Goal: Task Accomplishment & Management: Use online tool/utility

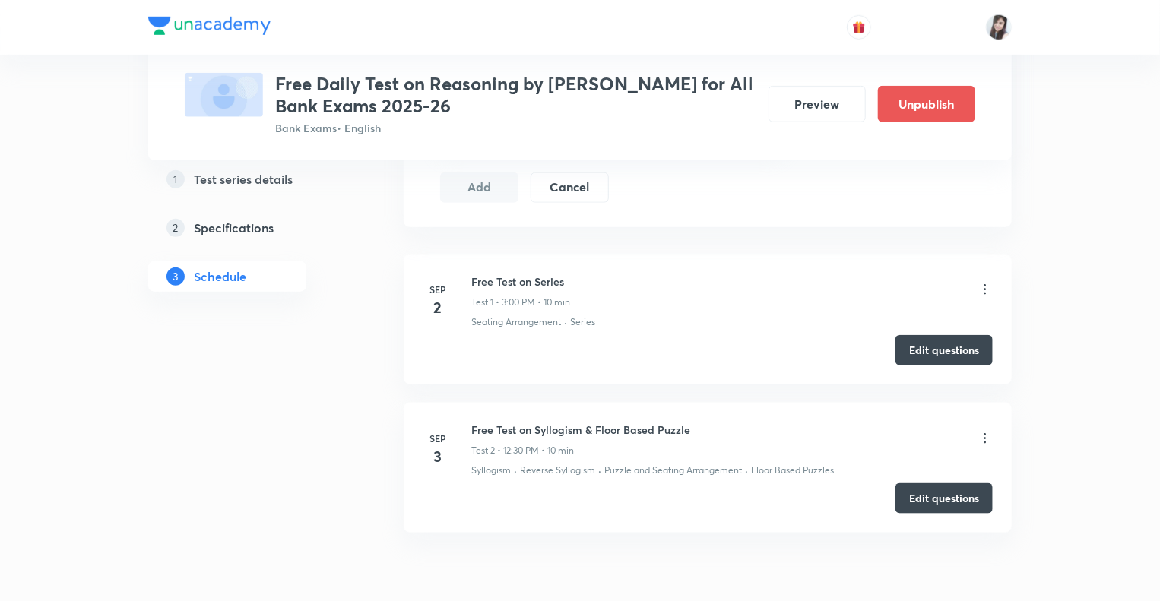
scroll to position [735, 0]
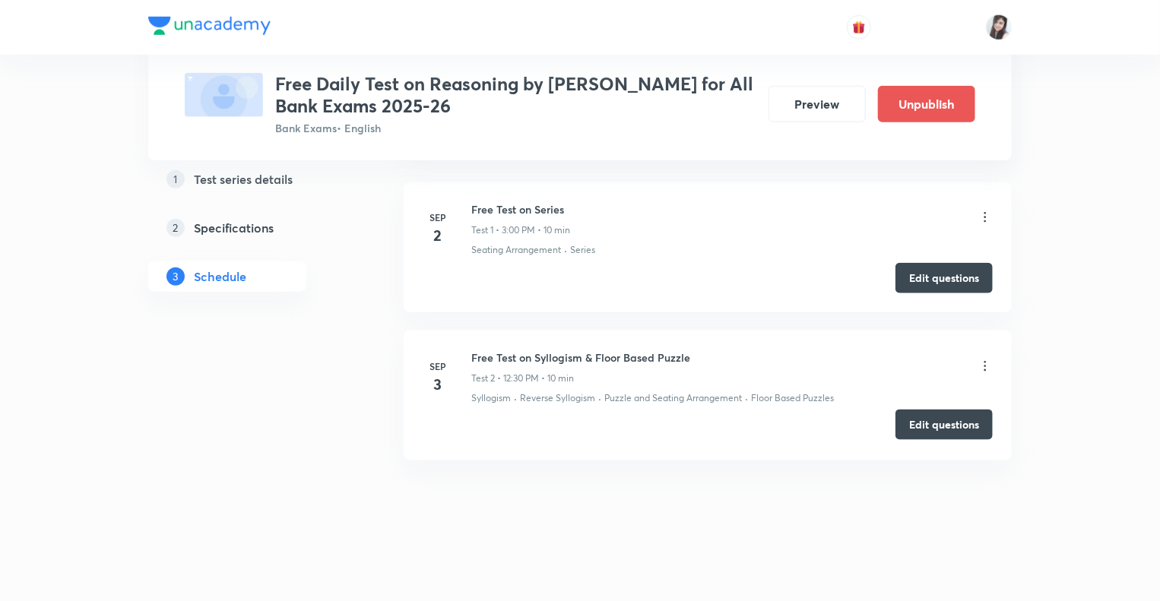
click at [952, 435] on button "Edit questions" at bounding box center [944, 425] width 97 height 30
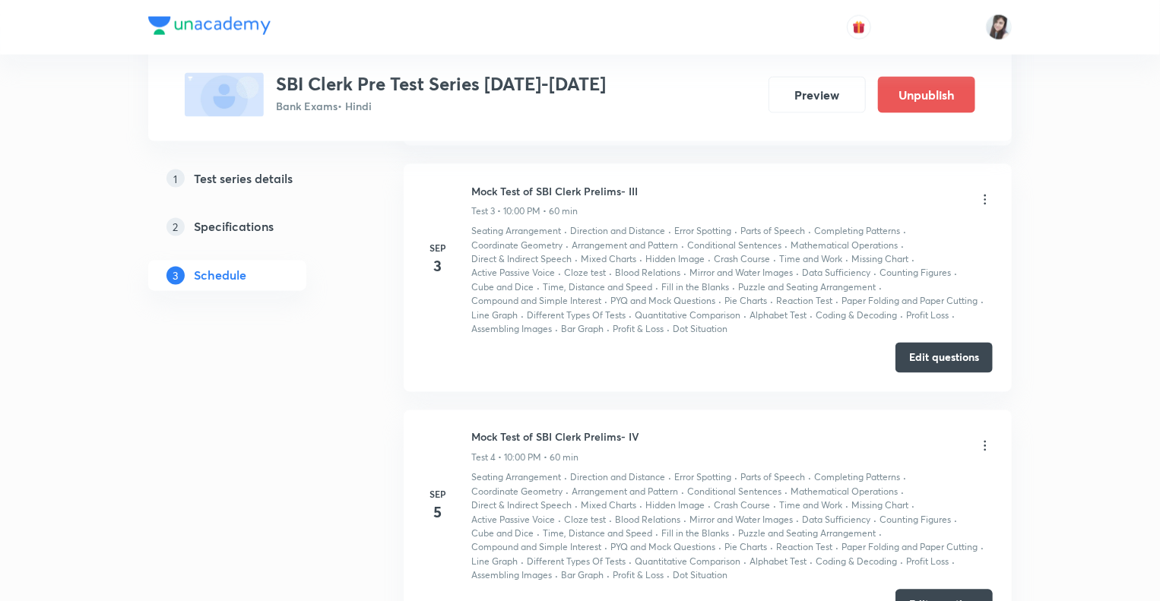
scroll to position [1269, 0]
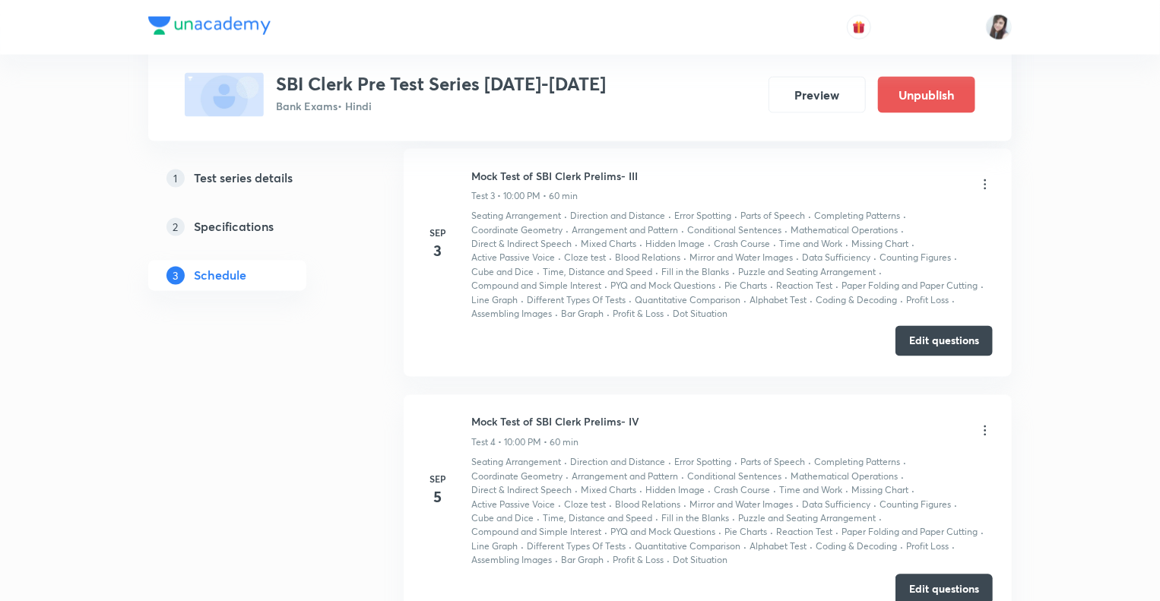
click at [917, 342] on button "Edit questions" at bounding box center [944, 341] width 97 height 30
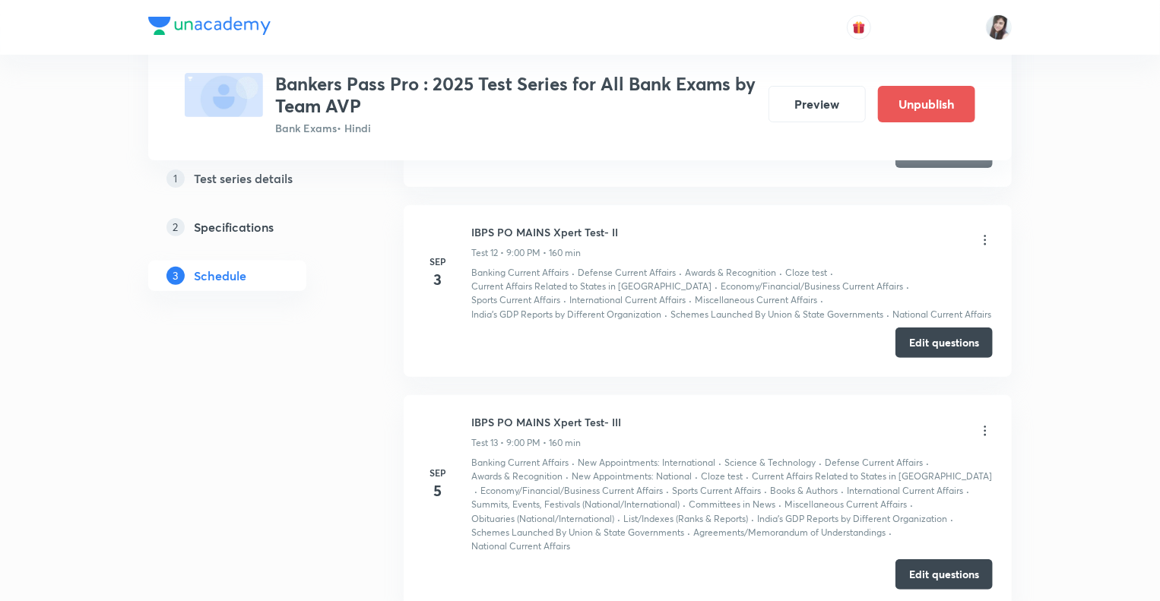
scroll to position [2996, 0]
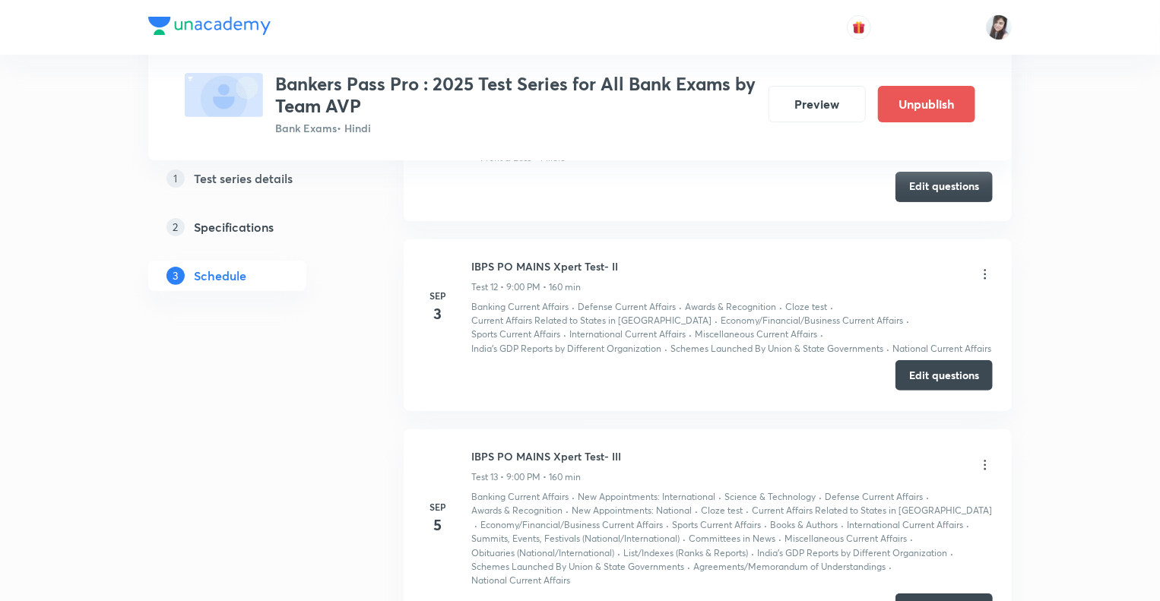
click at [936, 370] on button "Edit questions" at bounding box center [944, 375] width 97 height 30
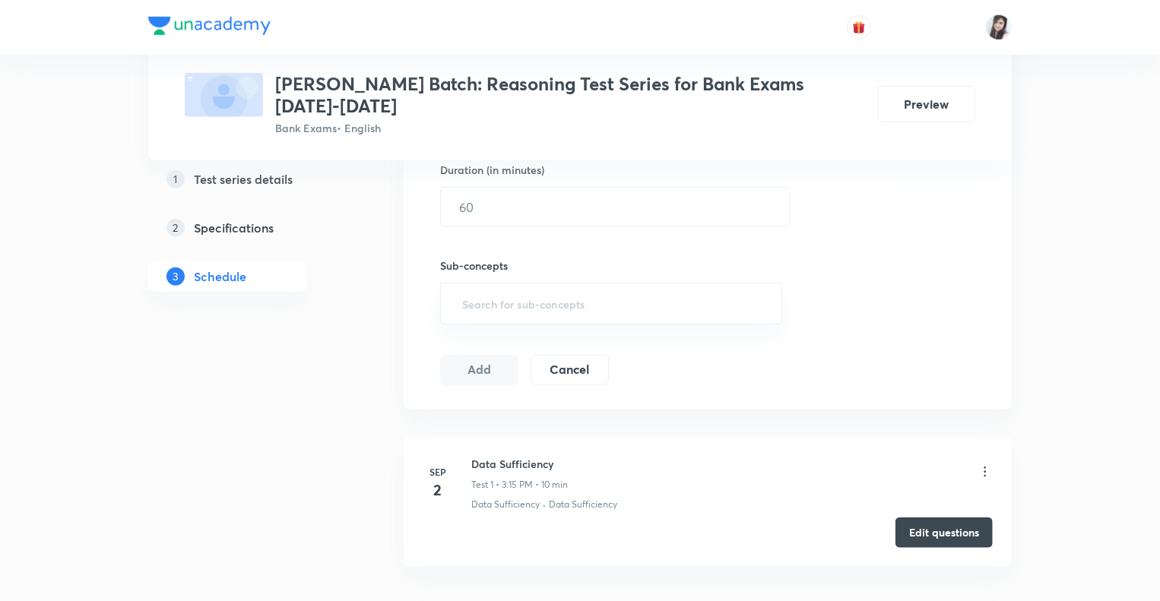
scroll to position [587, 0]
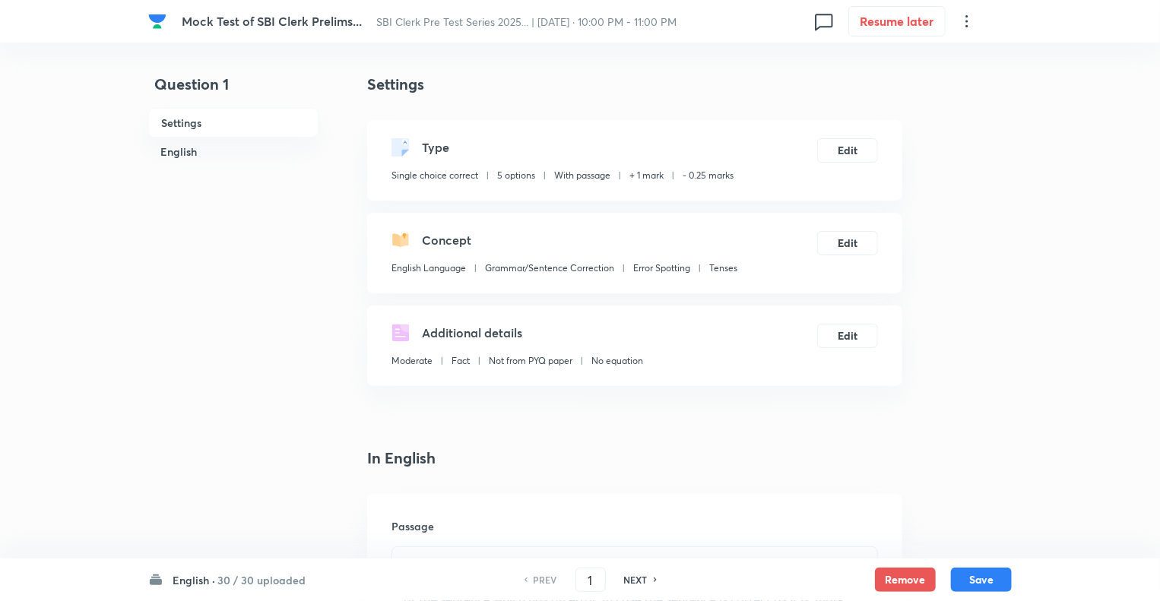
click at [182, 577] on h6 "English ·" at bounding box center [194, 581] width 43 height 16
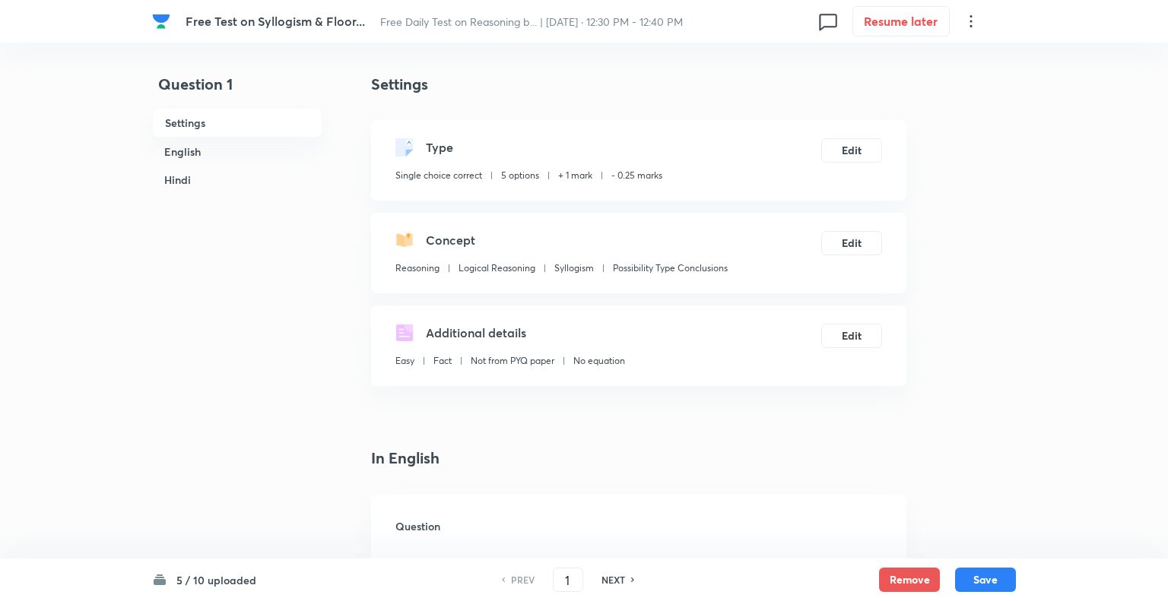
checkbox input "true"
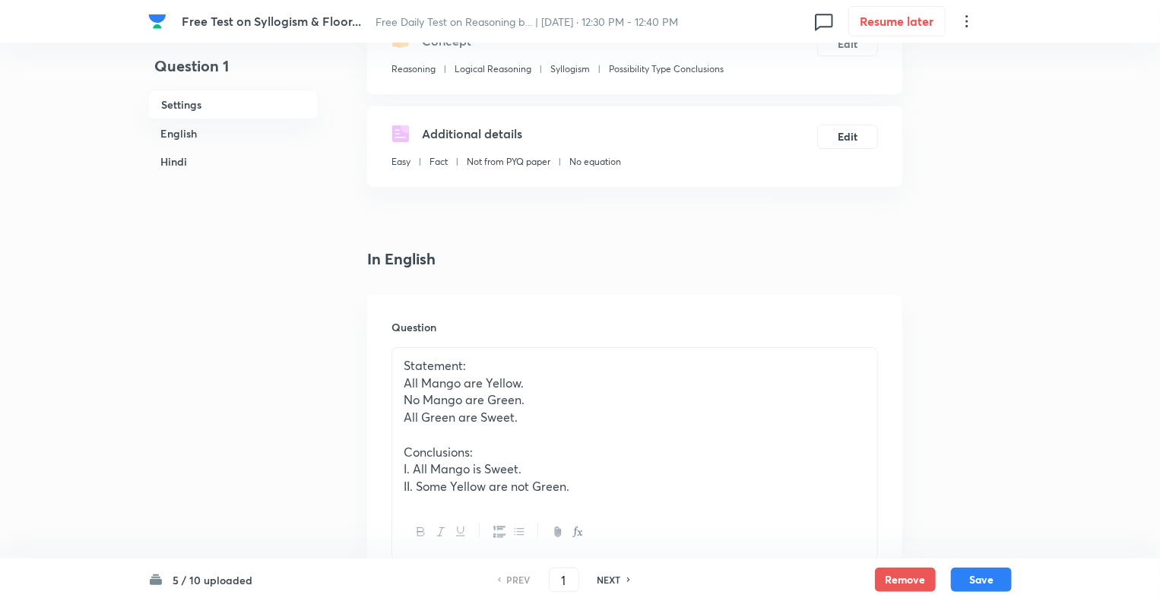
scroll to position [170, 0]
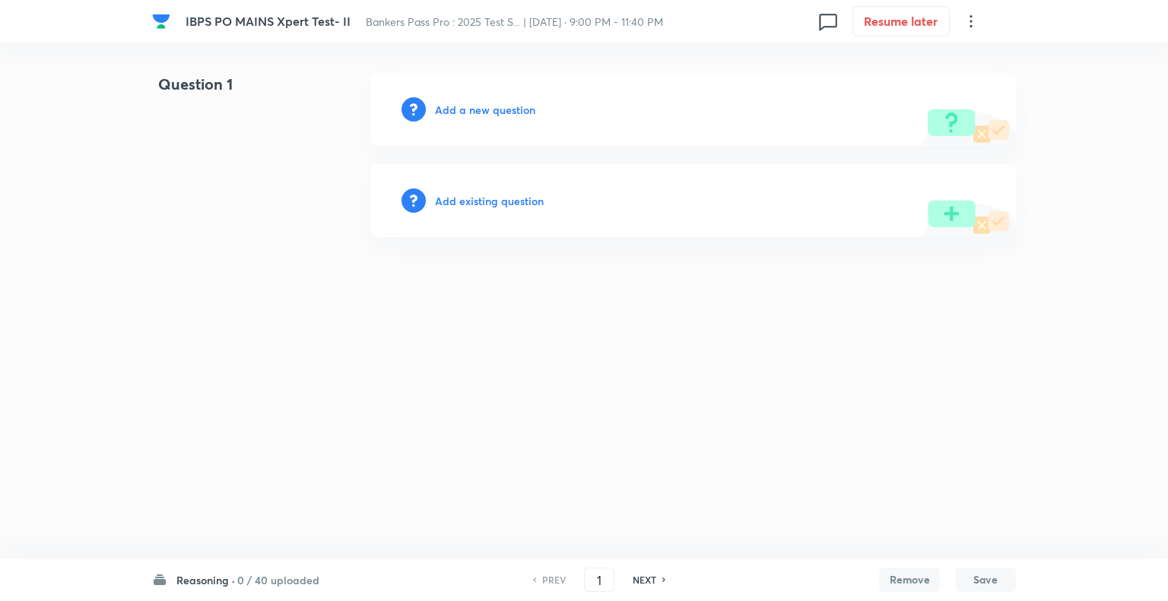
click at [195, 576] on h6 "Reasoning ·" at bounding box center [205, 581] width 59 height 16
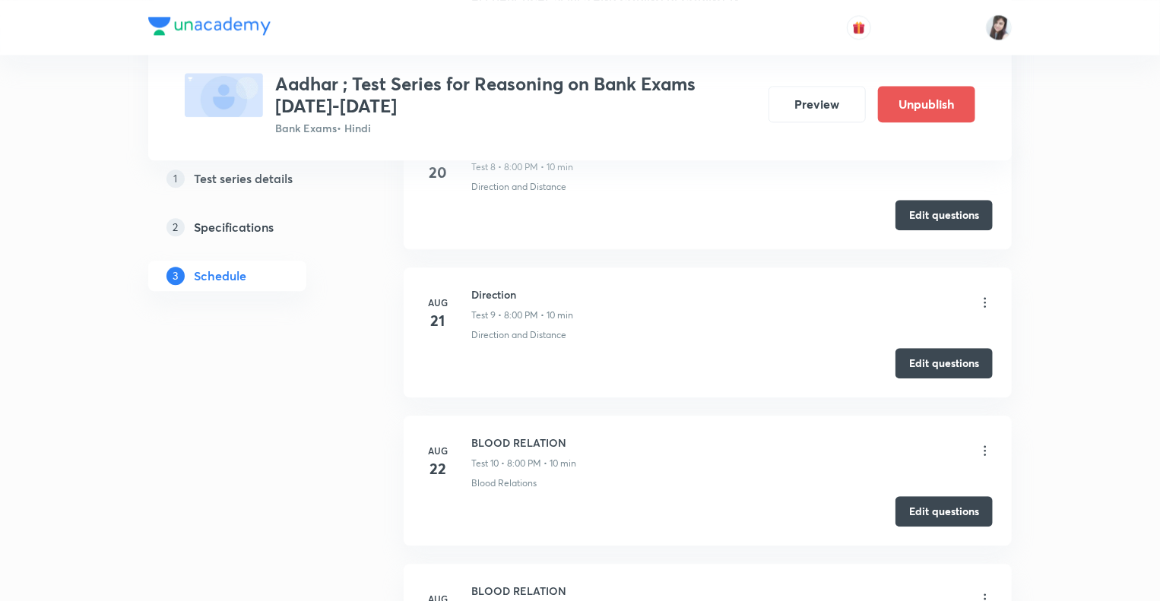
scroll to position [1712, 0]
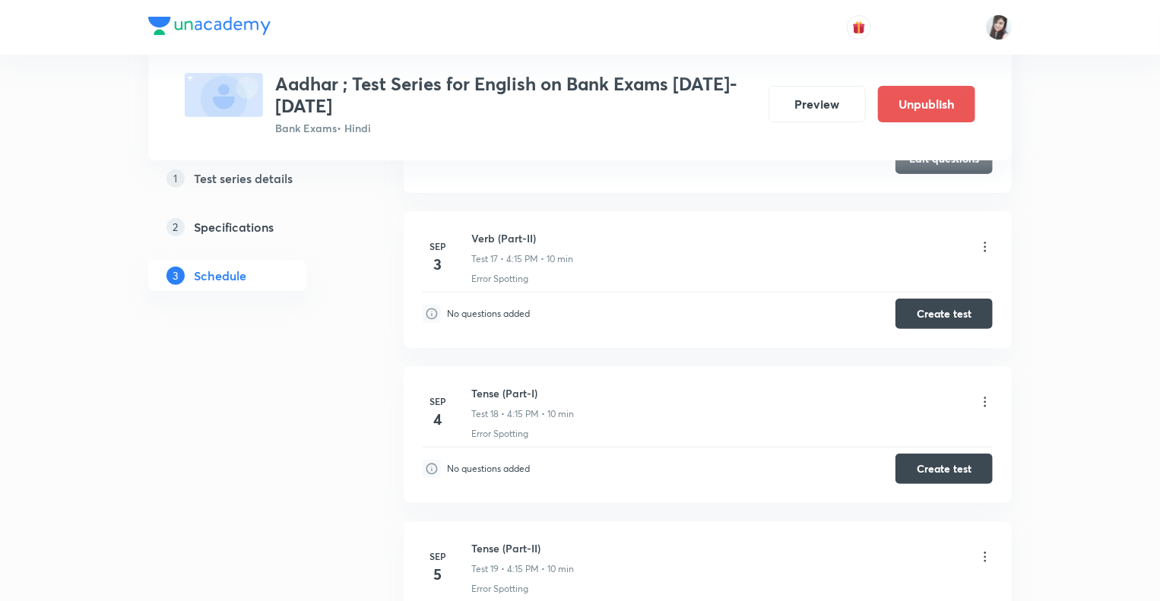
scroll to position [3051, 0]
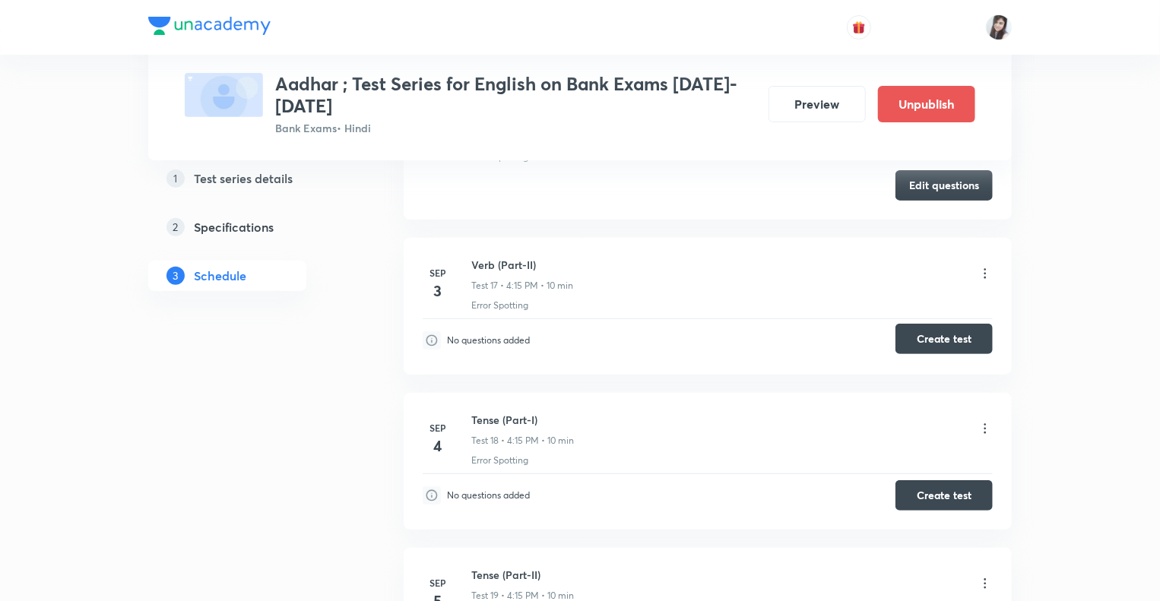
click at [929, 332] on button "Create test" at bounding box center [944, 339] width 97 height 30
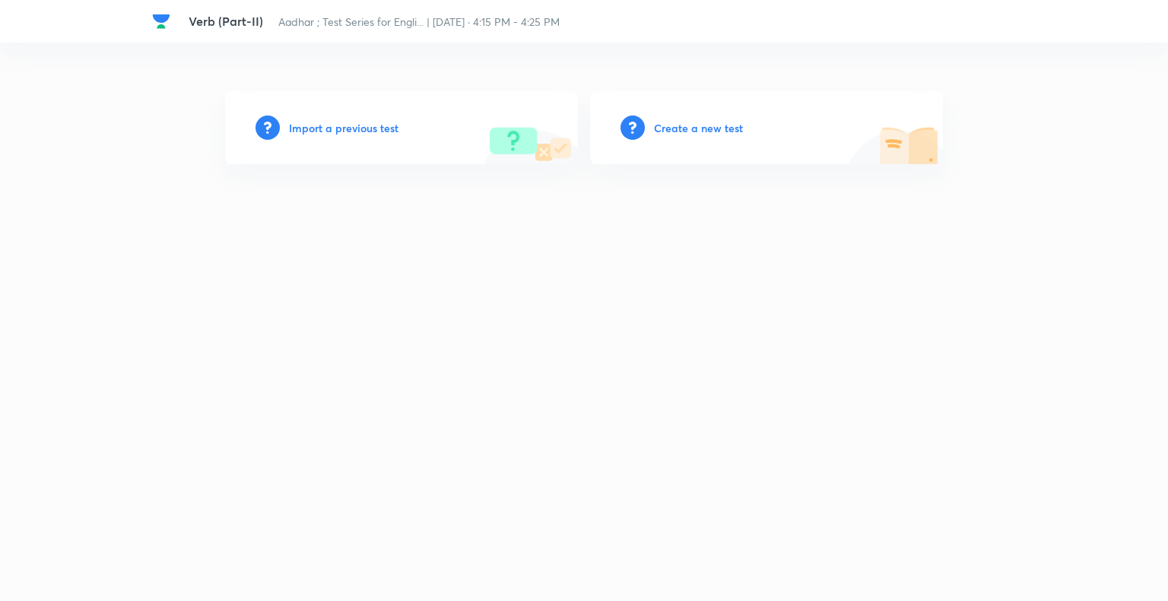
click at [669, 128] on h6 "Create a new test" at bounding box center [698, 128] width 89 height 16
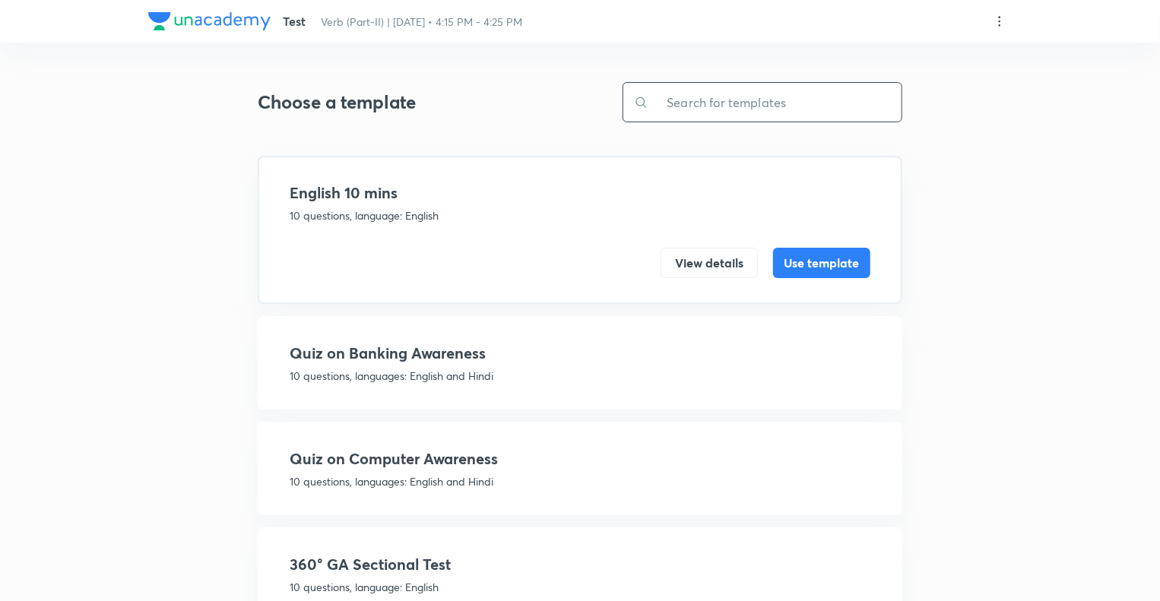
click at [682, 98] on input "text" at bounding box center [775, 102] width 253 height 39
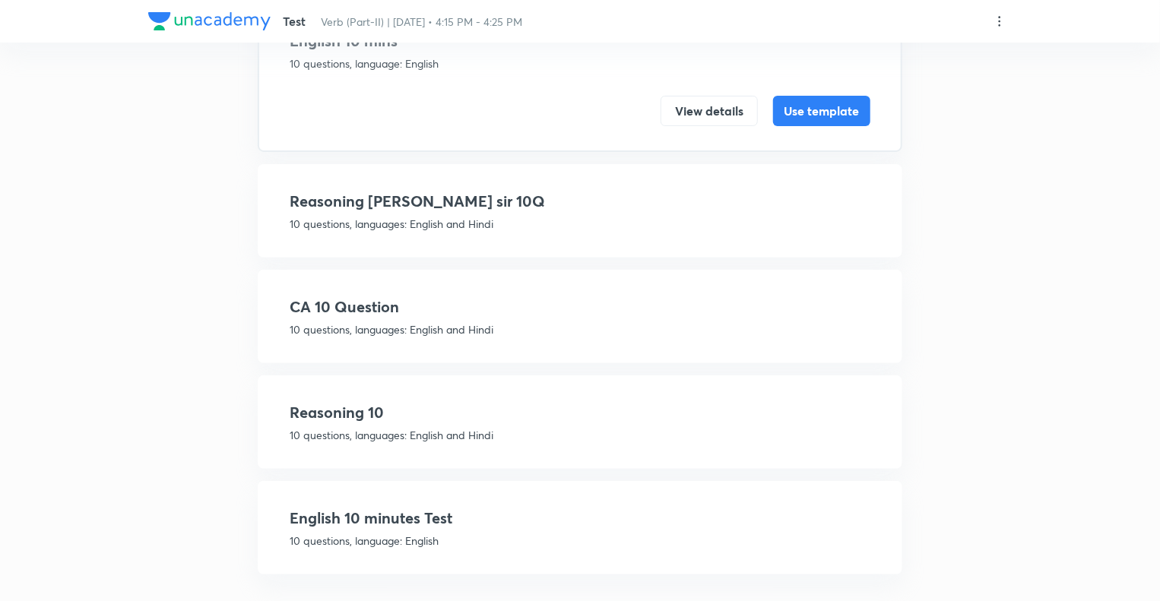
scroll to position [161, 0]
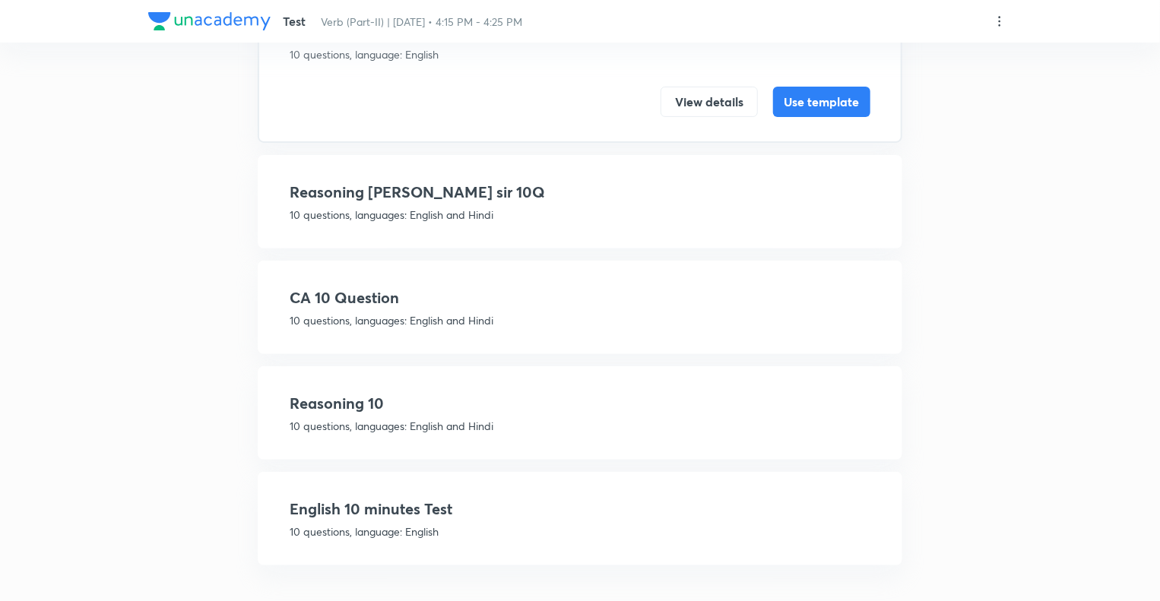
type input "10"
click at [488, 500] on h4 "English 10 minutes Test" at bounding box center [580, 509] width 581 height 23
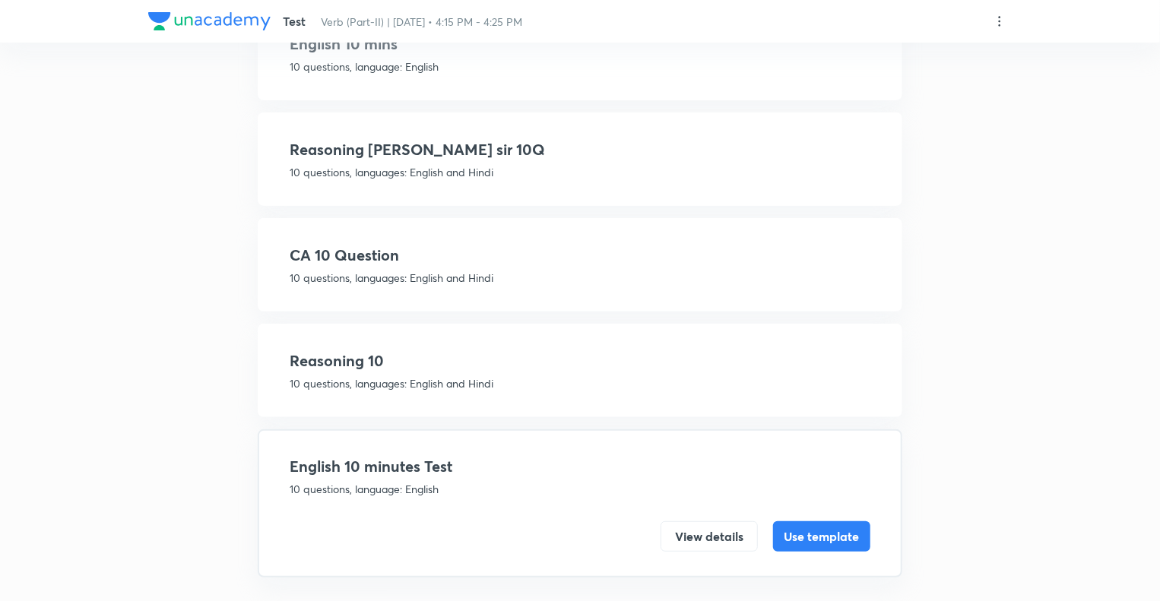
scroll to position [149, 0]
click at [830, 535] on button "Use template" at bounding box center [821, 535] width 97 height 30
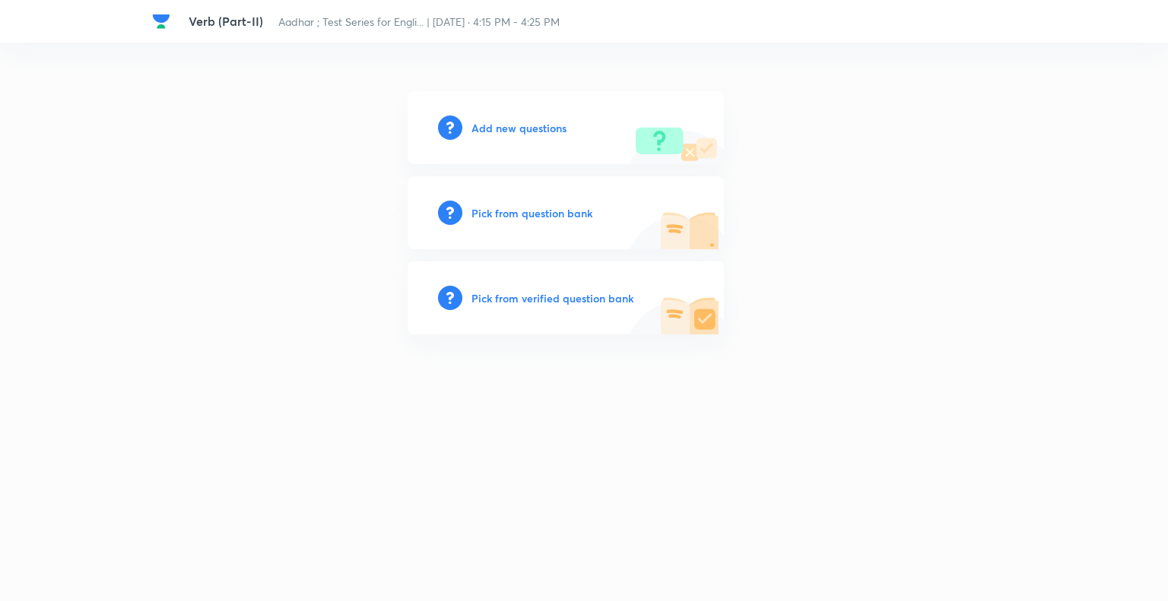
click at [486, 131] on h6 "Add new questions" at bounding box center [518, 128] width 95 height 16
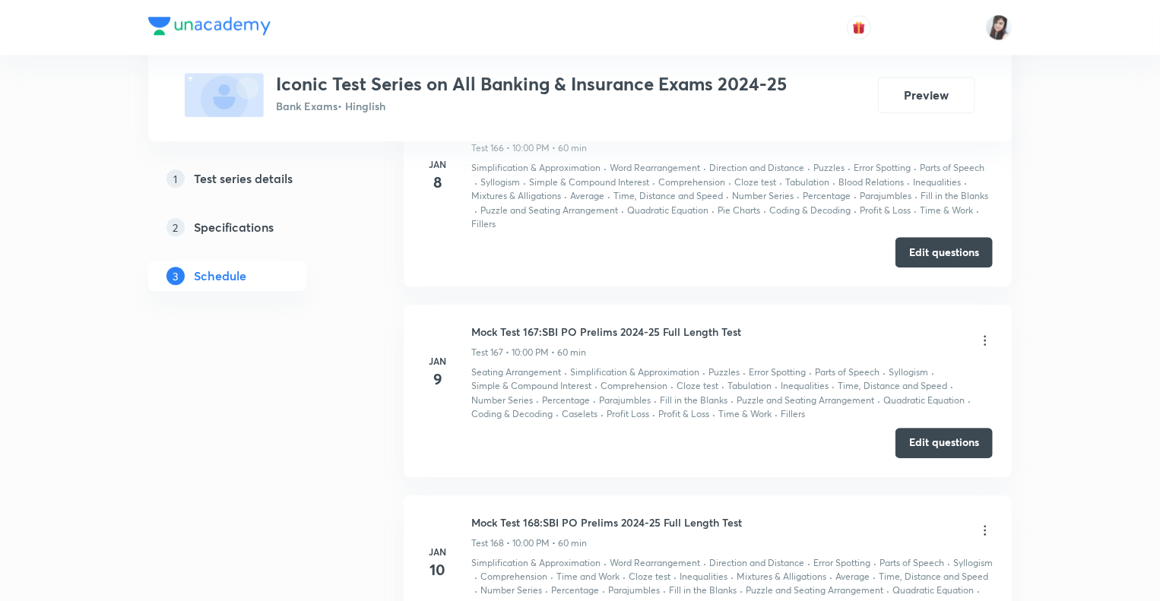
scroll to position [37957, 0]
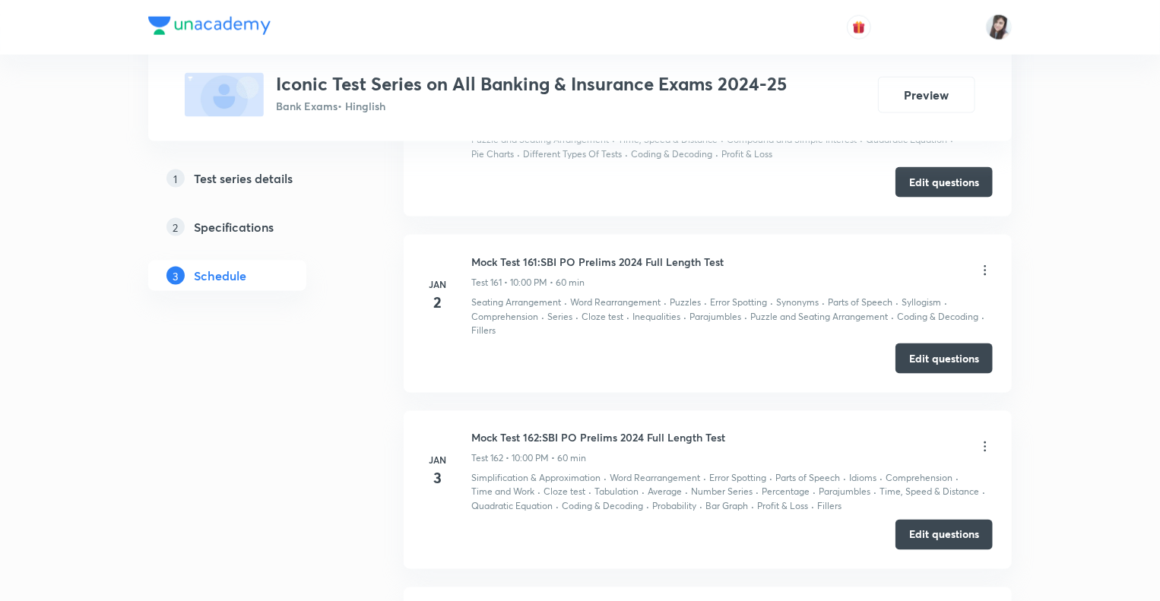
scroll to position [35846, 0]
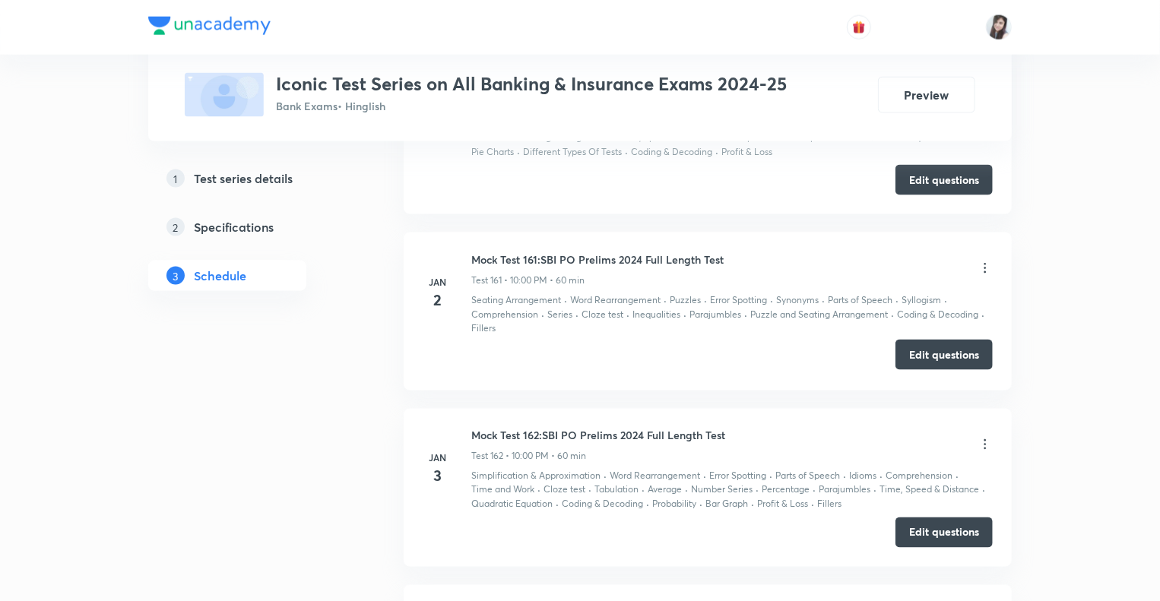
click at [937, 340] on button "Edit questions" at bounding box center [944, 355] width 97 height 30
click at [943, 516] on button "Edit questions" at bounding box center [944, 531] width 97 height 30
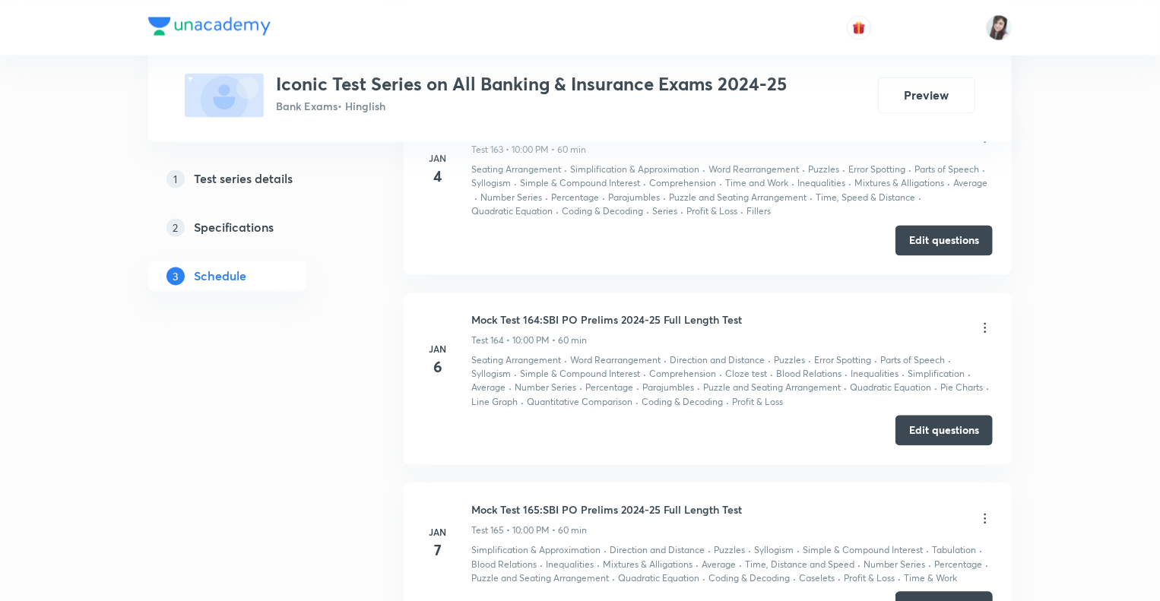
scroll to position [36333, 0]
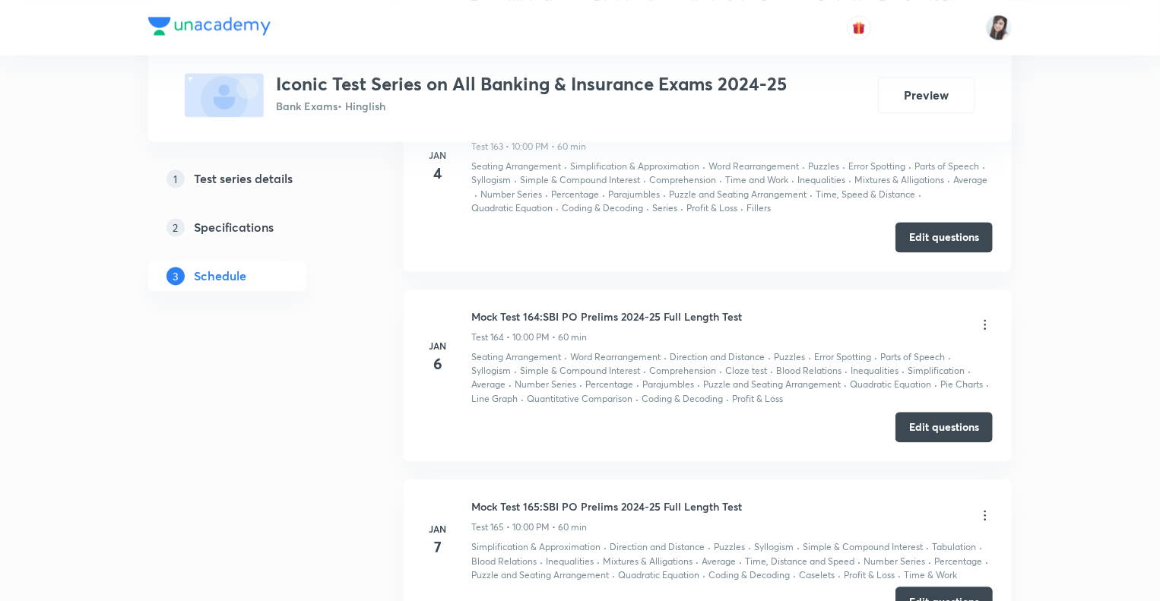
click at [929, 587] on button "Edit questions" at bounding box center [944, 602] width 97 height 30
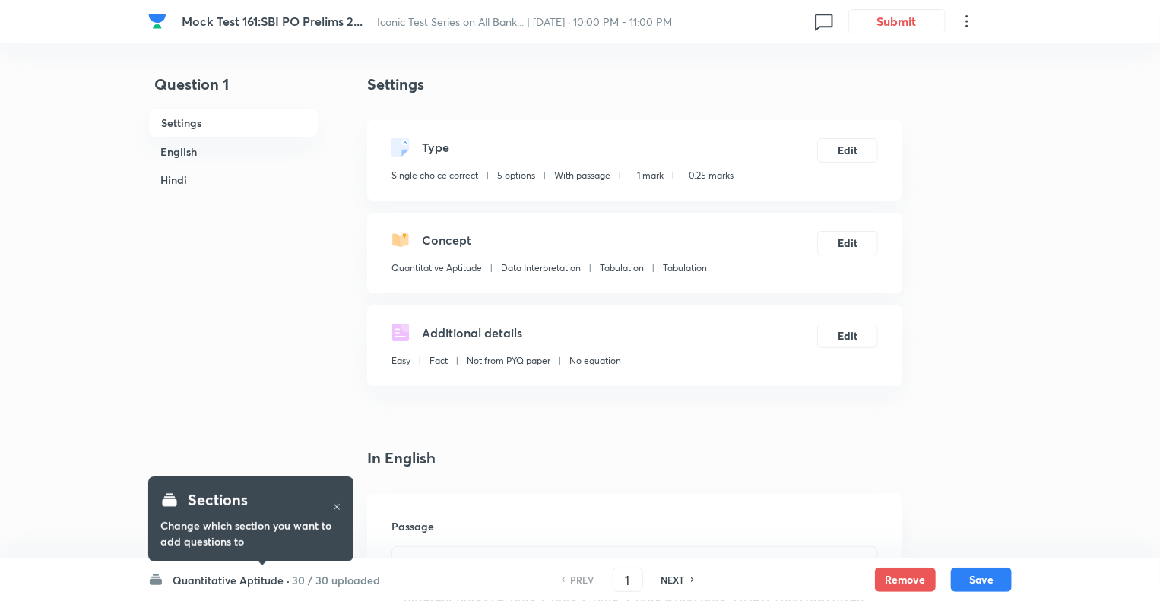
click at [175, 586] on h6 "Quantitative Aptitude ·" at bounding box center [231, 581] width 117 height 16
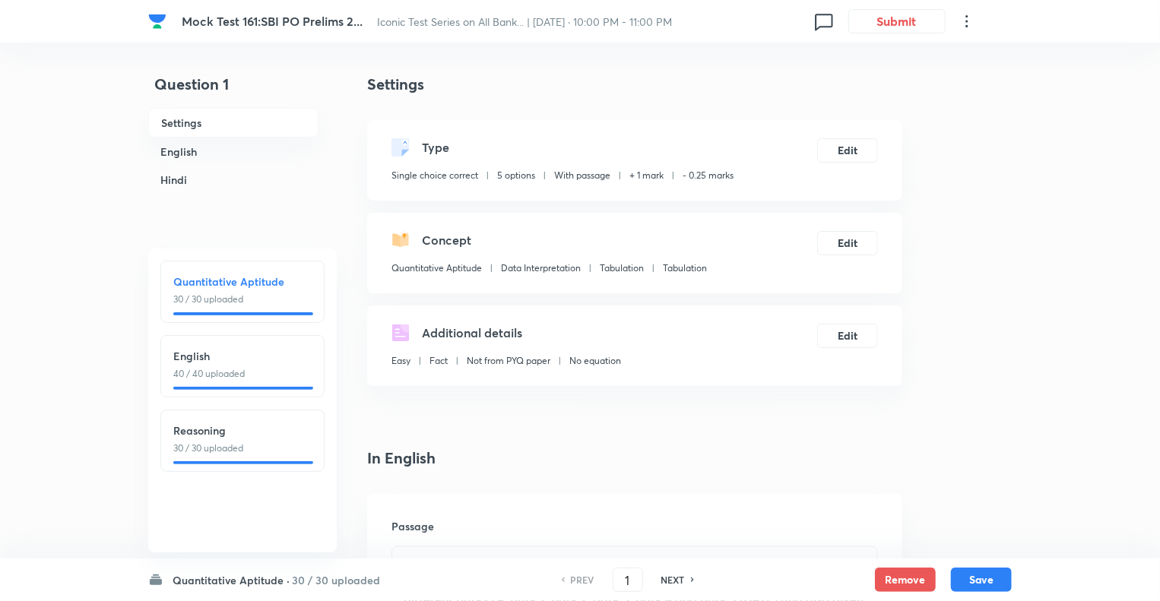
click at [219, 373] on p "40 / 40 uploaded" at bounding box center [242, 374] width 138 height 14
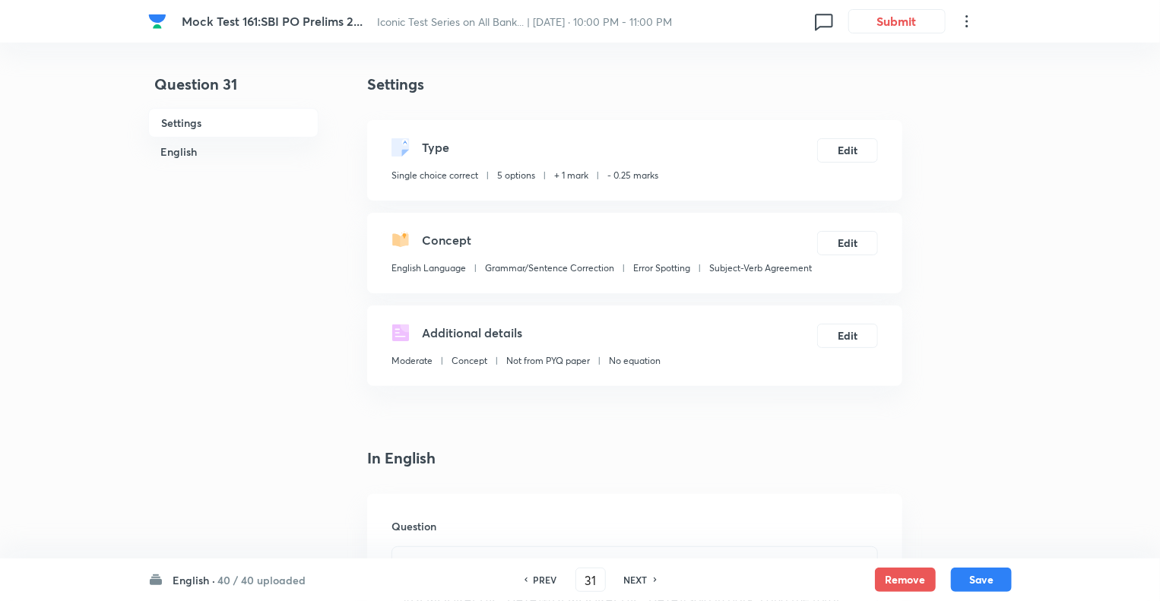
type input "31"
checkbox input "false"
checkbox input "true"
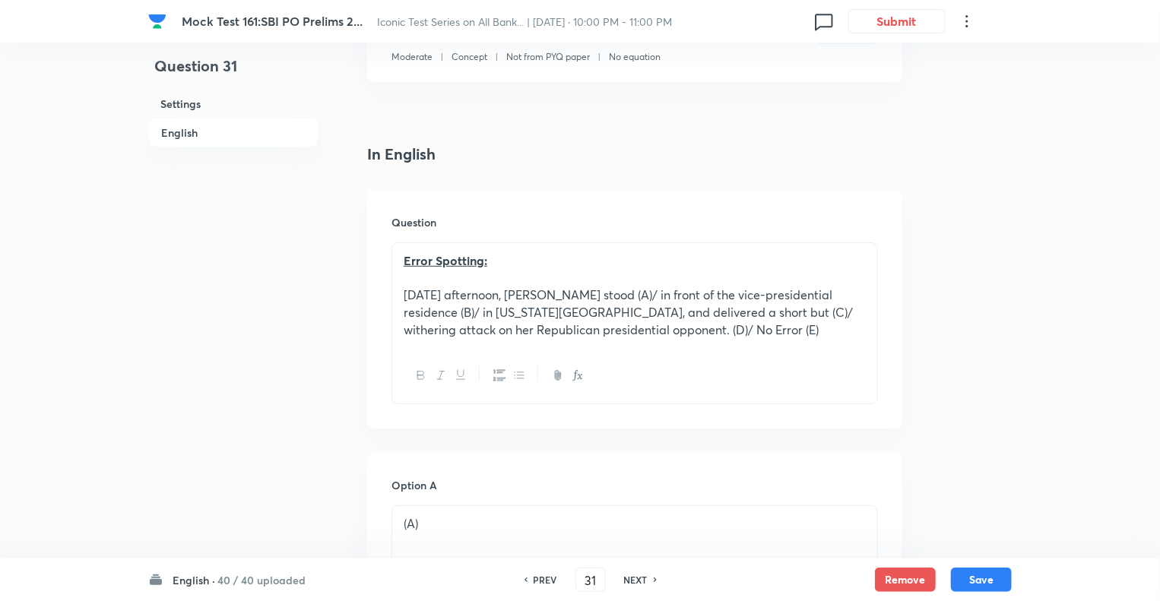
scroll to position [1706, 0]
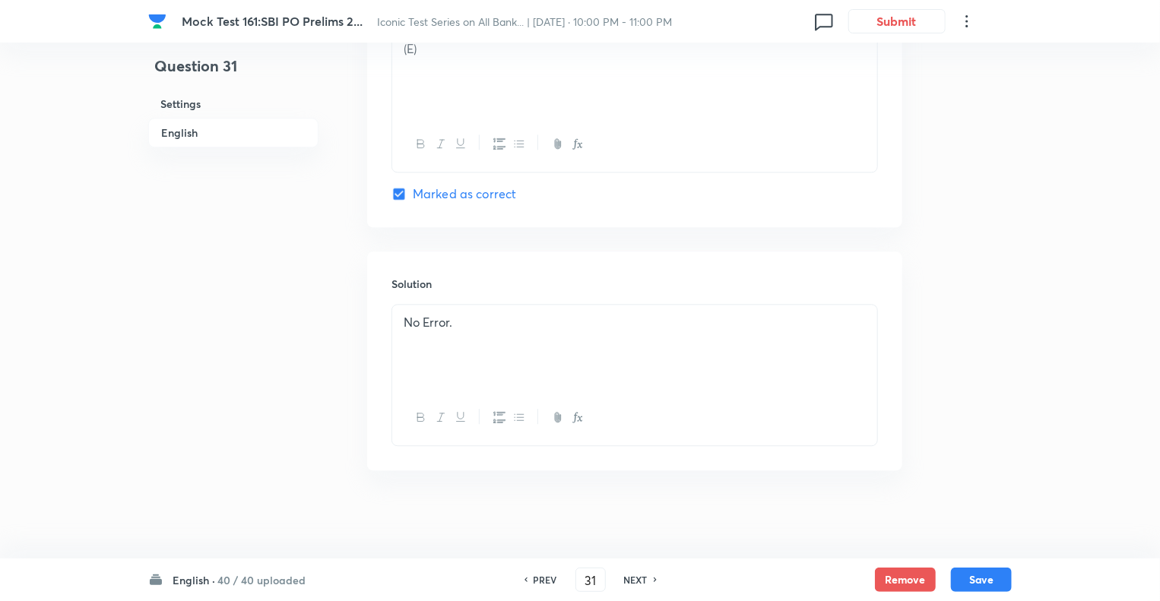
click at [633, 584] on h6 "NEXT" at bounding box center [636, 580] width 24 height 14
type input "32"
checkbox input "false"
checkbox input "true"
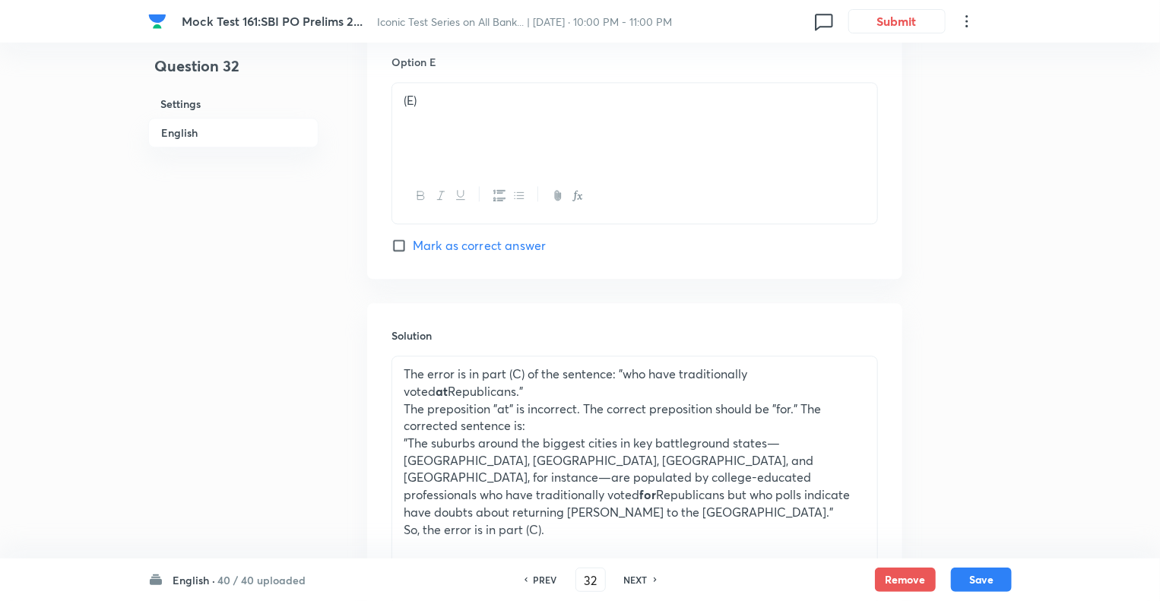
click at [633, 583] on h6 "NEXT" at bounding box center [636, 580] width 24 height 14
type input "33"
checkbox input "false"
checkbox input "true"
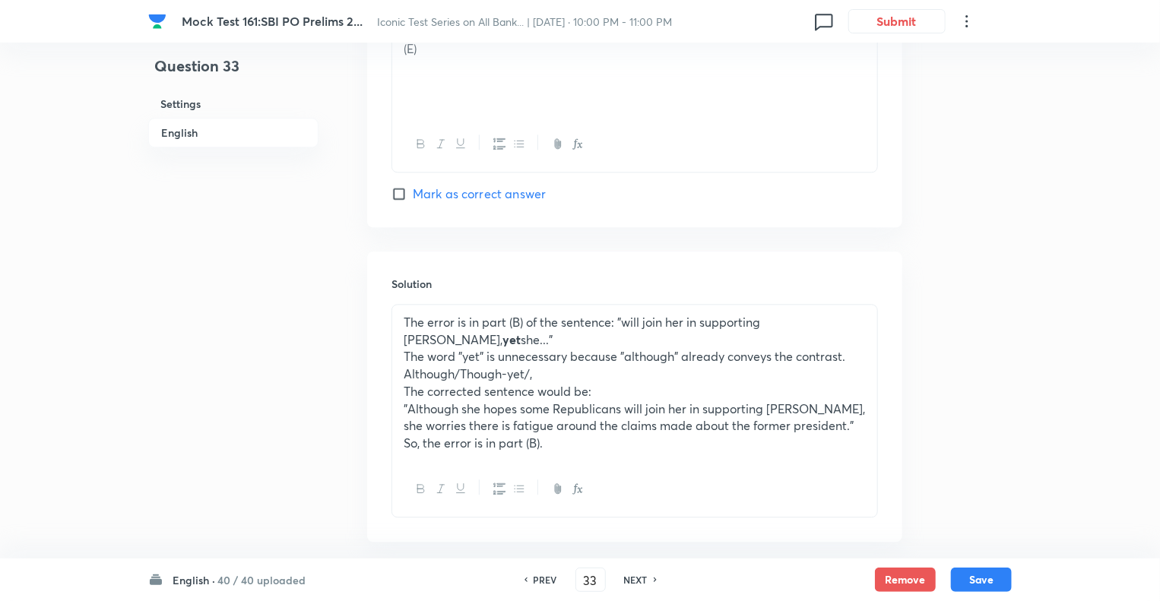
click at [633, 583] on h6 "NEXT" at bounding box center [636, 580] width 24 height 14
type input "34"
checkbox input "false"
checkbox input "true"
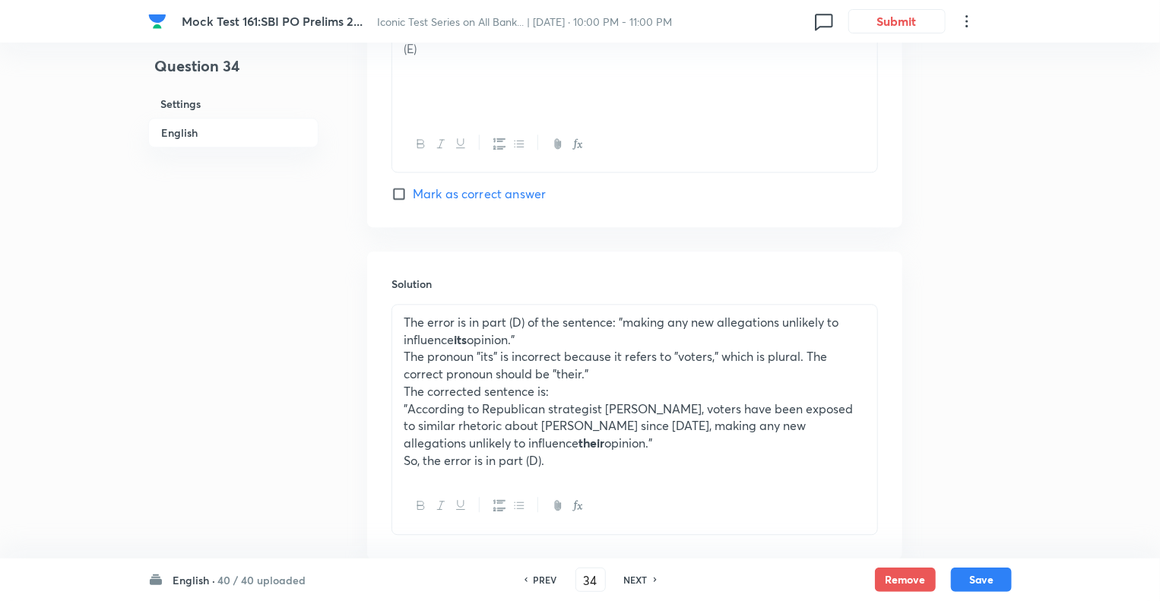
click at [633, 583] on h6 "NEXT" at bounding box center [636, 580] width 24 height 14
type input "35"
checkbox input "false"
checkbox input "true"
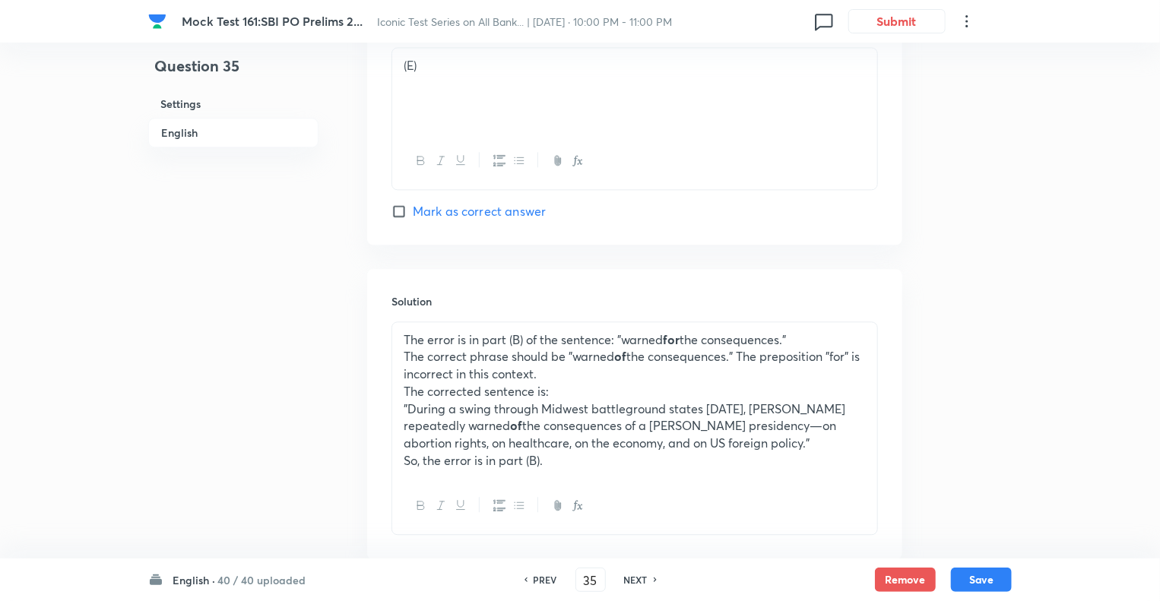
click at [633, 583] on h6 "NEXT" at bounding box center [636, 580] width 24 height 14
type input "36"
checkbox input "false"
checkbox input "true"
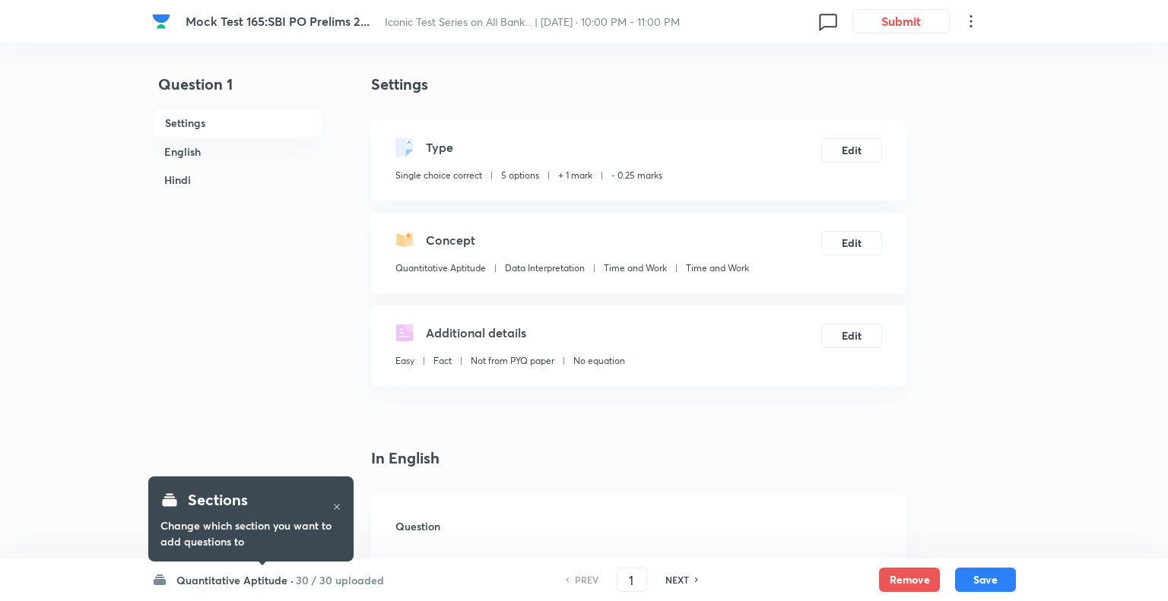
checkbox input "true"
